Goal: Task Accomplishment & Management: Complete application form

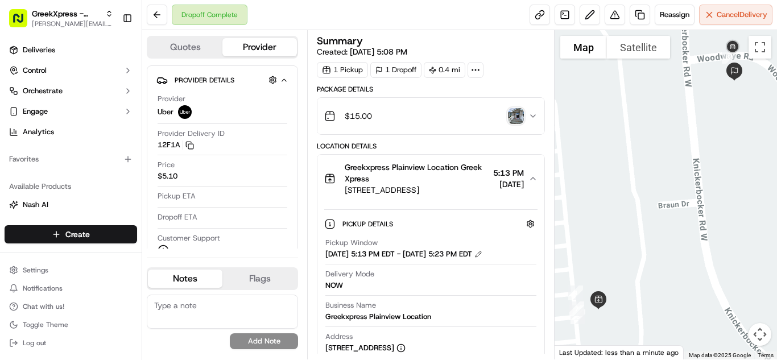
click at [100, 236] on html "GreekXpress - Plainview [EMAIL_ADDRESS][DOMAIN_NAME] Toggle Sidebar Deliveries …" at bounding box center [388, 180] width 777 height 360
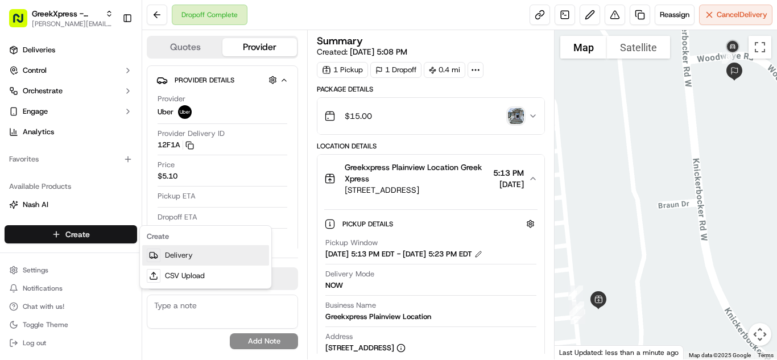
click at [216, 249] on link "Delivery" at bounding box center [205, 255] width 127 height 20
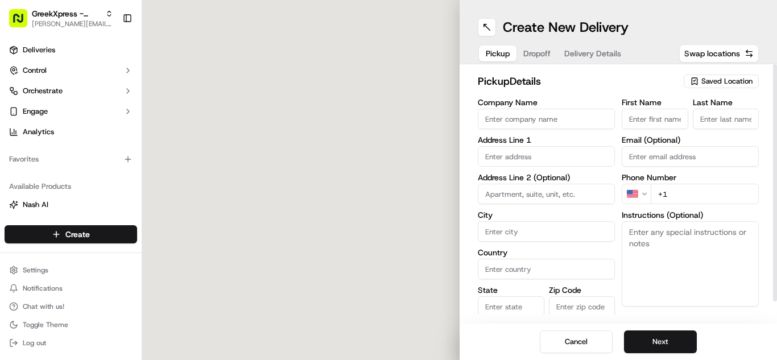
click at [712, 85] on span "Saved Location" at bounding box center [727, 81] width 51 height 10
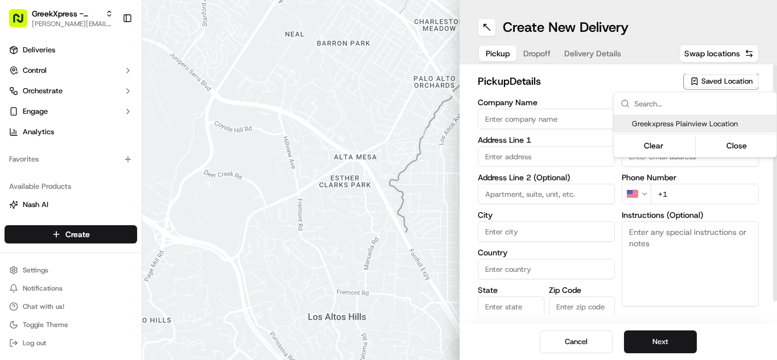
click at [704, 119] on span "Greekxpress Plainview Location" at bounding box center [702, 124] width 140 height 10
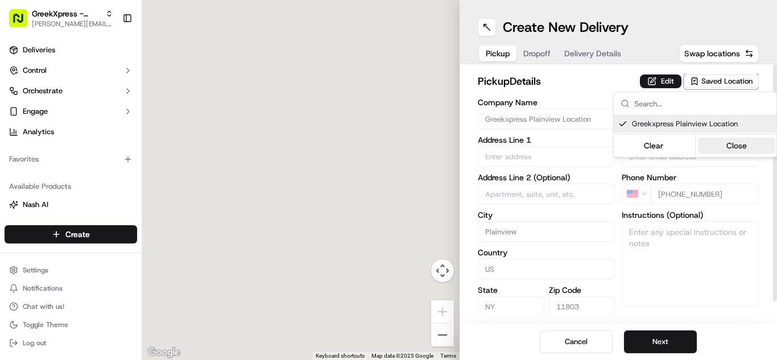
type input "Greekxpress Plainview Location"
type input "[STREET_ADDRESS]"
type input "Plainview"
type input "US"
type input "NY"
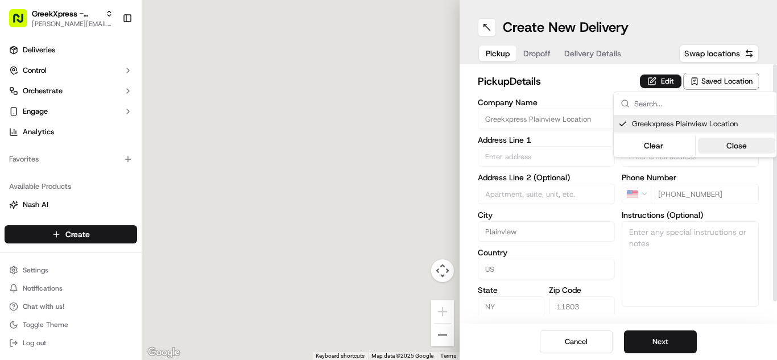
type input "11803"
type input "Greek"
type input "Xpress"
type input "[PHONE_NUMBER]"
click at [736, 145] on button "Close" at bounding box center [737, 146] width 78 height 16
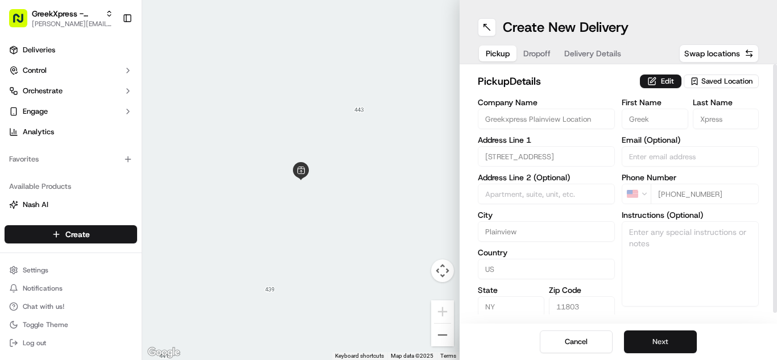
click at [675, 343] on button "Next" at bounding box center [660, 342] width 73 height 23
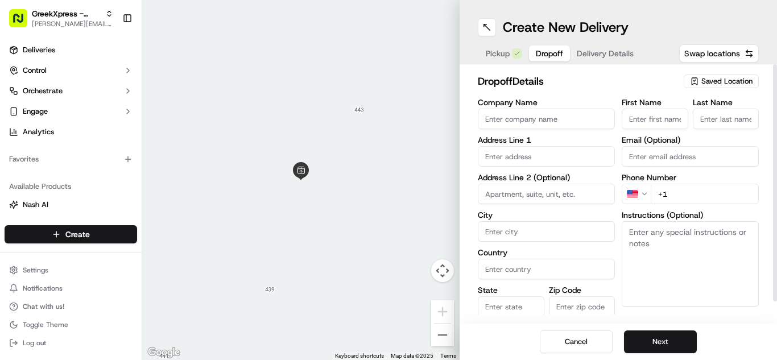
paste textarea "PLEASE DONT LEAVE FOOD OUTSIDE< HAND DIRECTLY TO CUSTOMER"
type textarea "PLEASE DONT LEAVE FOOD OUTSIDE< HAND DIRECTLY TO CUSTOMER"
click at [563, 158] on input "text" at bounding box center [546, 156] width 137 height 20
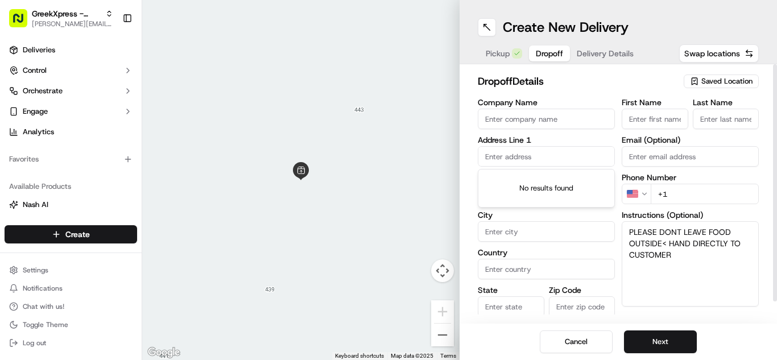
type input "8"
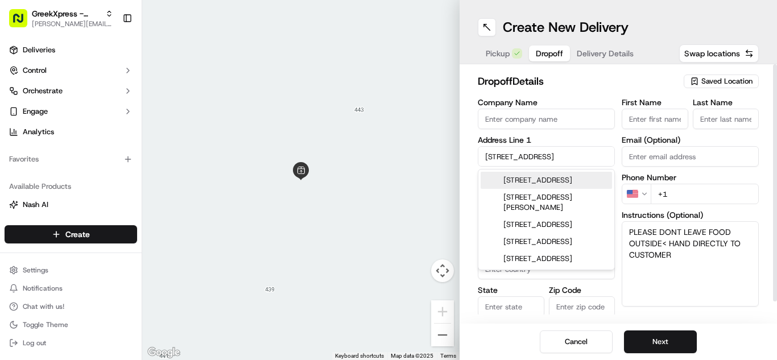
click at [592, 182] on div "[STREET_ADDRESS]" at bounding box center [546, 180] width 131 height 17
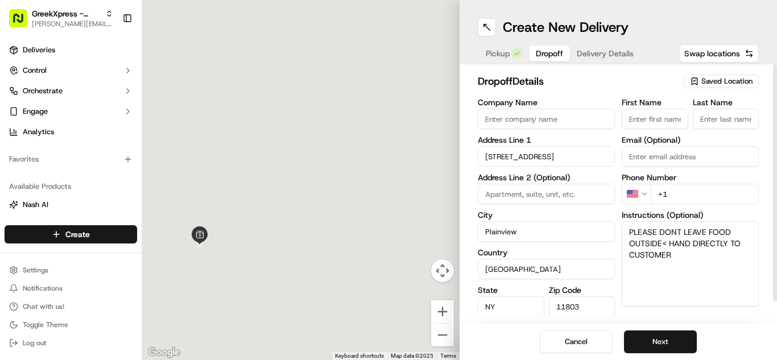
type input "[STREET_ADDRESS]"
type input "Plainview"
type input "[GEOGRAPHIC_DATA]"
type input "NY"
type input "11803"
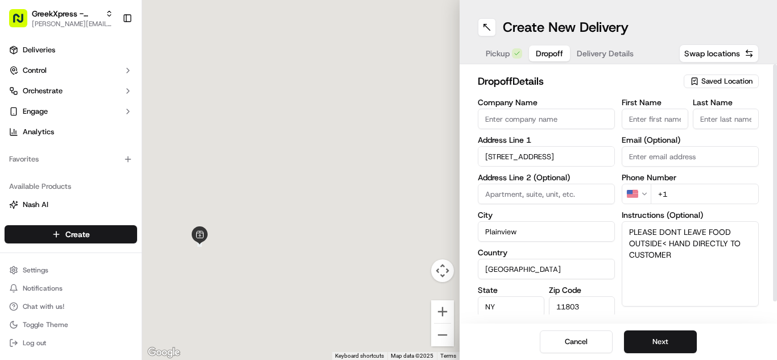
type input "[STREET_ADDRESS]"
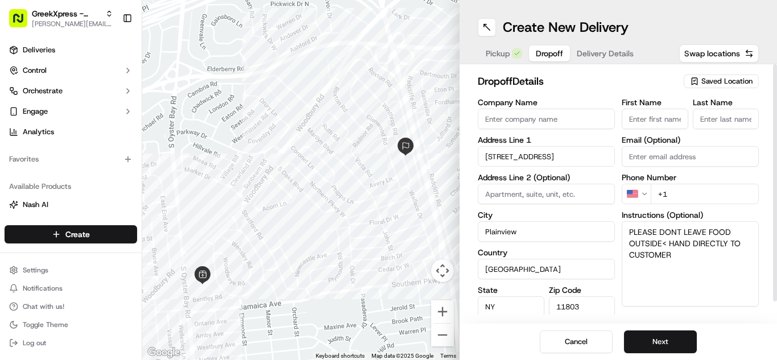
click at [663, 119] on input "First Name" at bounding box center [655, 119] width 67 height 20
type input "[PERSON_NAME]"
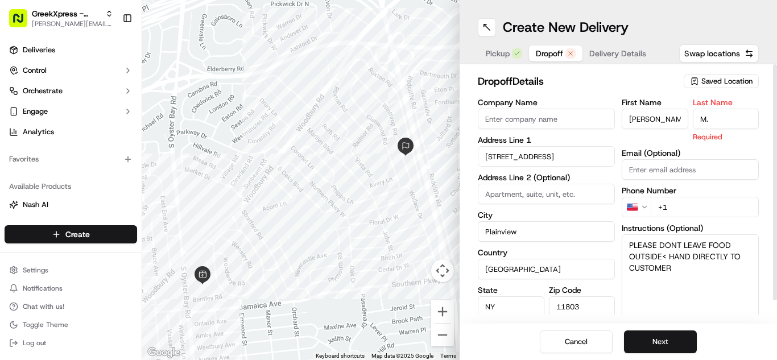
type input "M."
click at [566, 90] on div "dropoff Details Saved Location" at bounding box center [618, 83] width 281 height 20
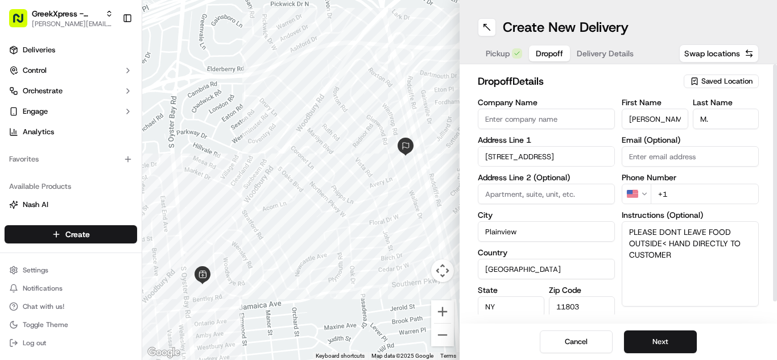
click at [706, 193] on input "+1" at bounding box center [705, 194] width 108 height 20
type input "[PHONE_NUMBER]"
click at [761, 339] on div "Cancel Next" at bounding box center [619, 342] width 318 height 36
click at [671, 342] on button "Next" at bounding box center [660, 342] width 73 height 23
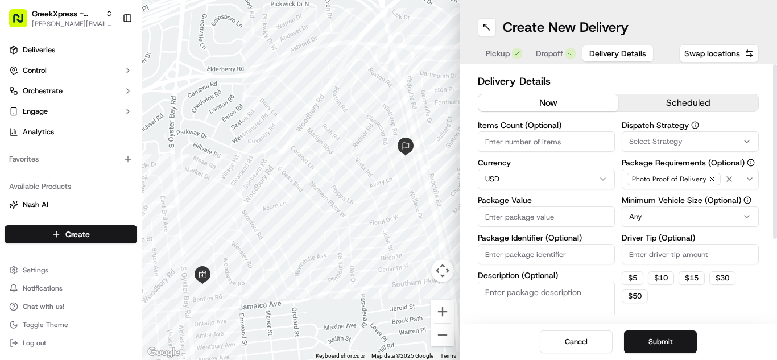
click at [601, 215] on input "Package Value" at bounding box center [546, 217] width 137 height 20
type input "52.85"
click at [669, 219] on html "GreekXpress - Plainview [EMAIL_ADDRESS][DOMAIN_NAME] Toggle Sidebar Deliveries …" at bounding box center [388, 180] width 777 height 360
click at [727, 241] on label "Driver Tip (Optional)" at bounding box center [690, 238] width 137 height 8
click at [727, 244] on input "Driver Tip (Optional)" at bounding box center [690, 254] width 137 height 20
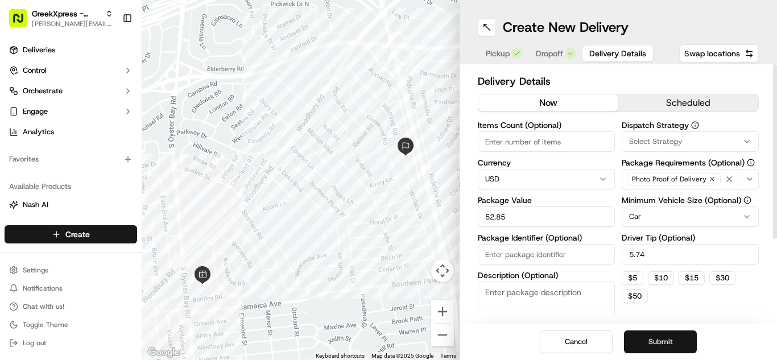
type input "5.74"
click at [663, 337] on button "Submit" at bounding box center [660, 342] width 73 height 23
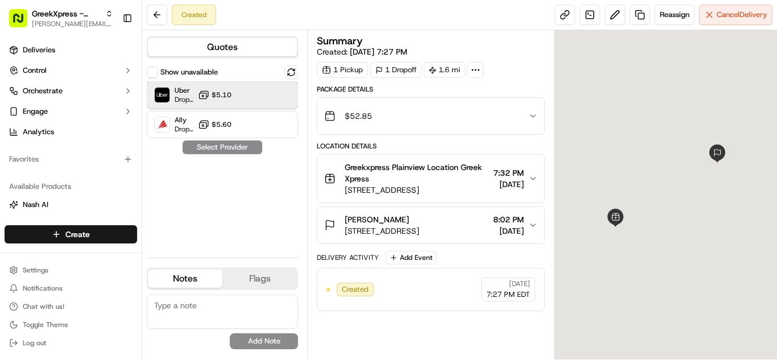
click at [229, 106] on div "Uber Dropoff ETA 15 minutes $5.10" at bounding box center [222, 94] width 151 height 27
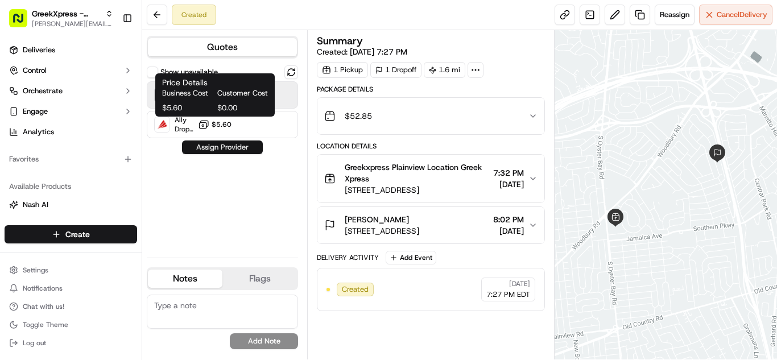
click at [228, 147] on button "Assign Provider" at bounding box center [222, 148] width 81 height 14
